Goal: Transaction & Acquisition: Download file/media

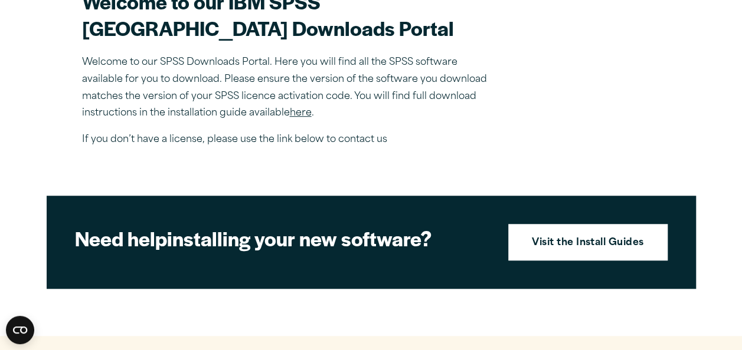
scroll to position [383, 0]
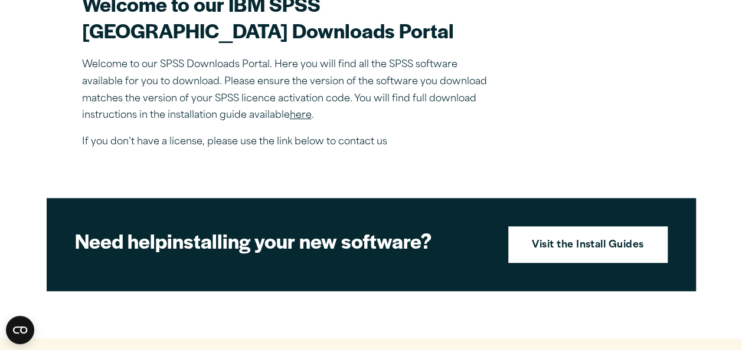
click at [301, 120] on link "here" at bounding box center [301, 115] width 22 height 9
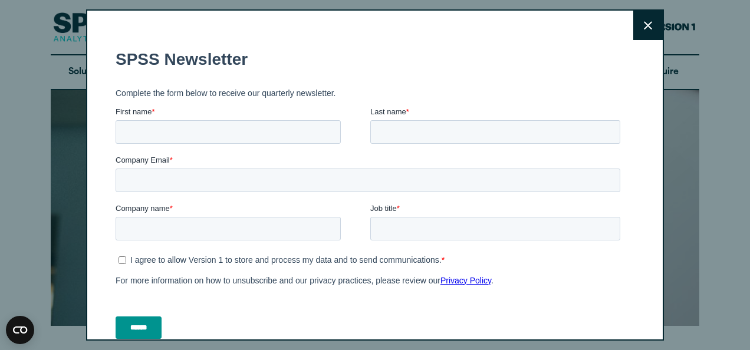
click at [637, 20] on button "Close" at bounding box center [648, 25] width 29 height 29
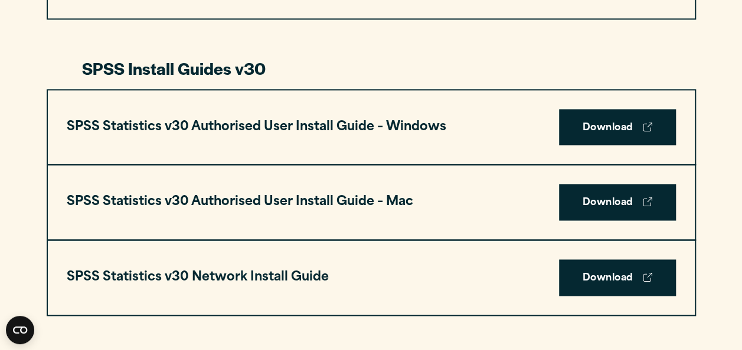
scroll to position [826, 0]
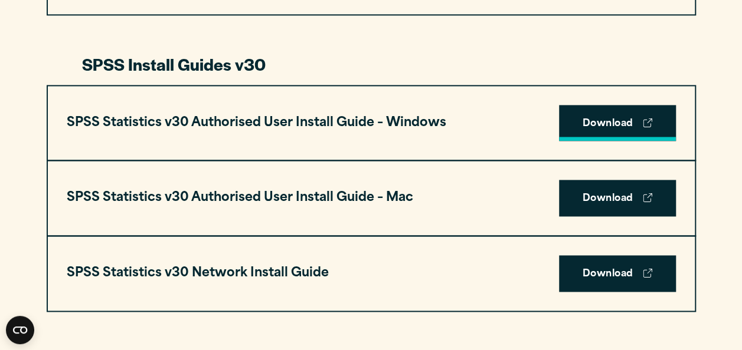
click at [635, 123] on link "Download" at bounding box center [617, 123] width 117 height 37
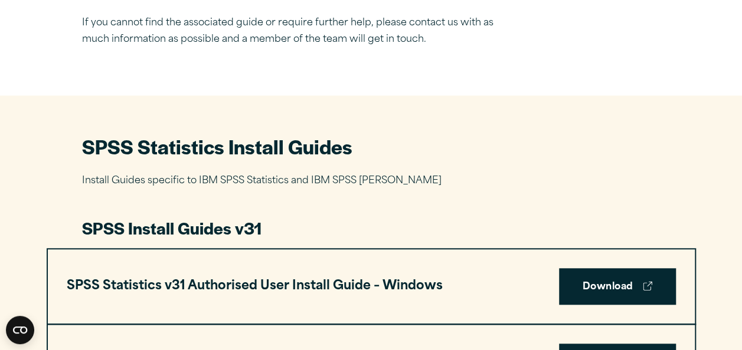
scroll to position [0, 0]
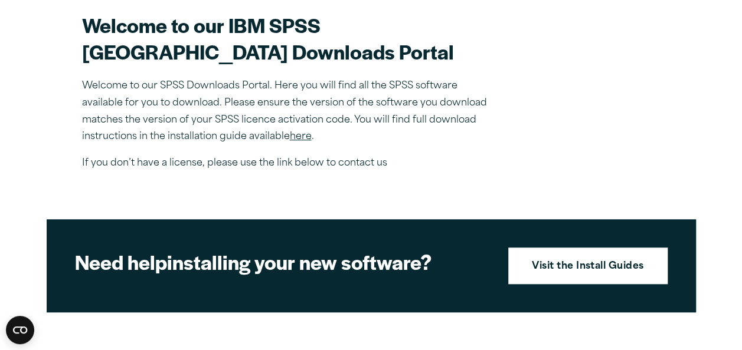
scroll to position [368, 0]
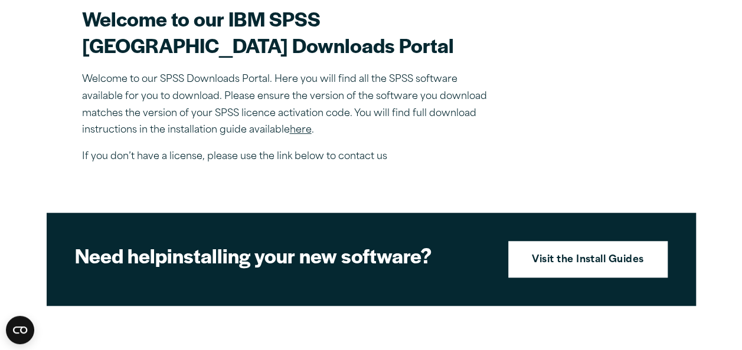
drag, startPoint x: 734, startPoint y: 106, endPoint x: 734, endPoint y: 122, distance: 15.3
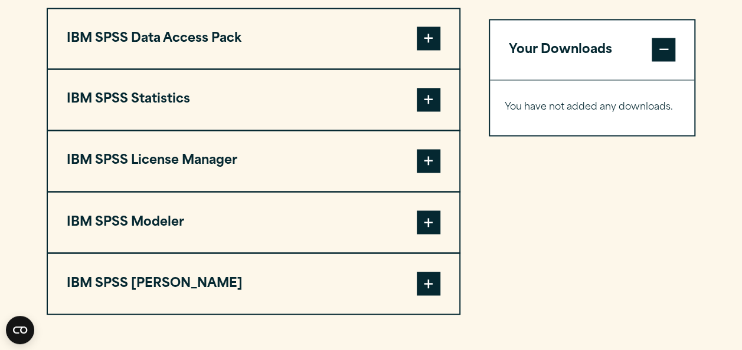
scroll to position [946, 0]
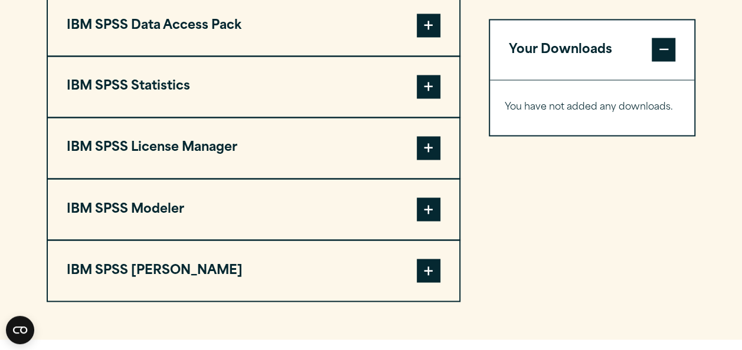
click at [429, 99] on span at bounding box center [428, 87] width 24 height 24
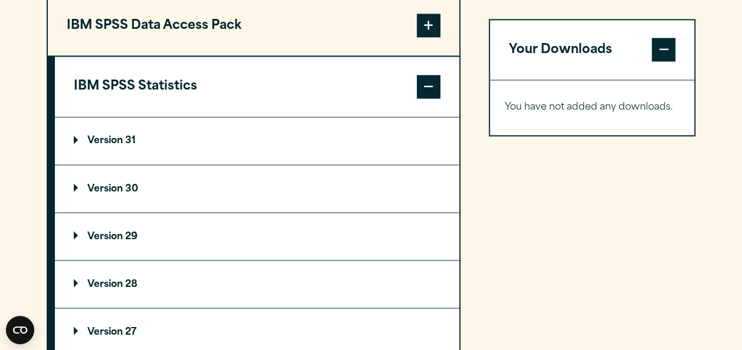
click at [158, 210] on summary "Version 30" at bounding box center [257, 188] width 404 height 47
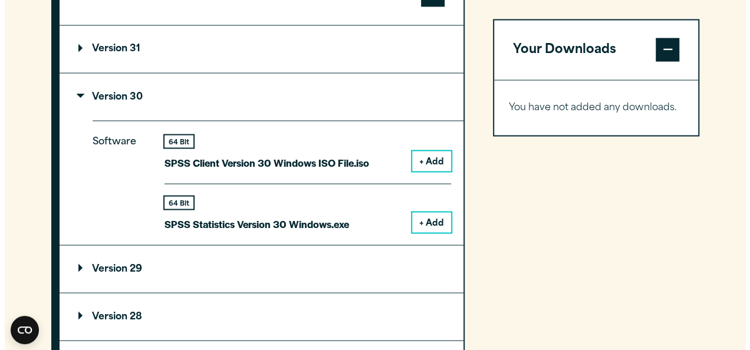
scroll to position [1054, 0]
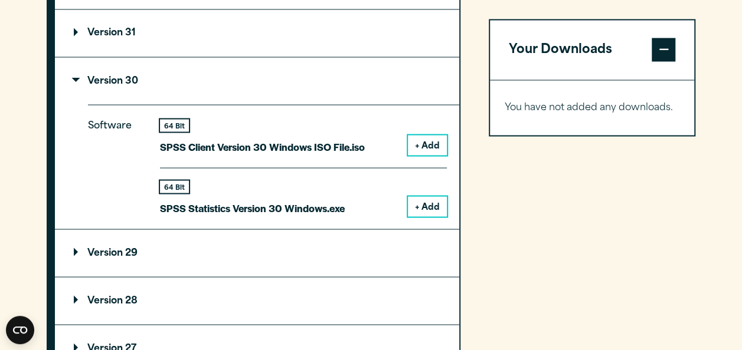
click at [420, 216] on button "+ Add" at bounding box center [427, 206] width 39 height 20
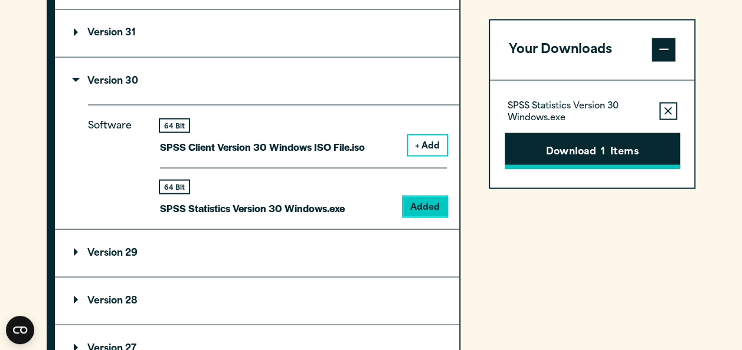
click at [550, 139] on button "Download 1 Items" at bounding box center [591, 151] width 175 height 37
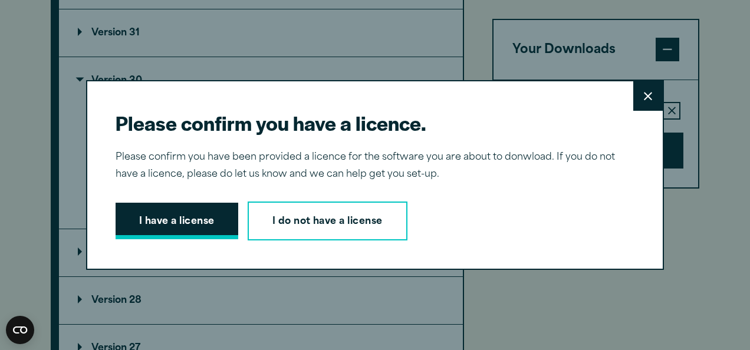
click at [165, 212] on button "I have a license" at bounding box center [177, 221] width 123 height 37
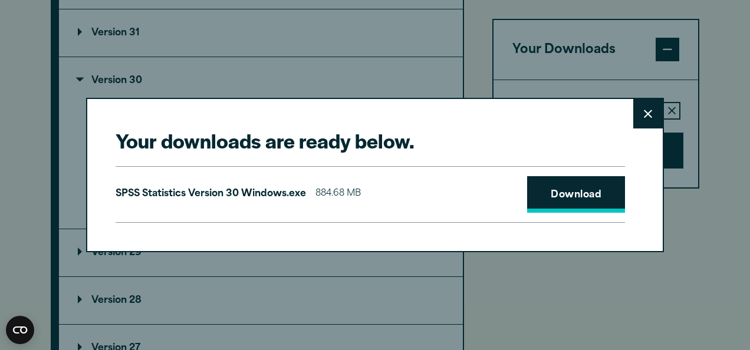
click at [540, 191] on link "Download" at bounding box center [576, 194] width 98 height 37
click at [589, 186] on link "Download" at bounding box center [576, 194] width 98 height 37
